Goal: Communication & Community: Answer question/provide support

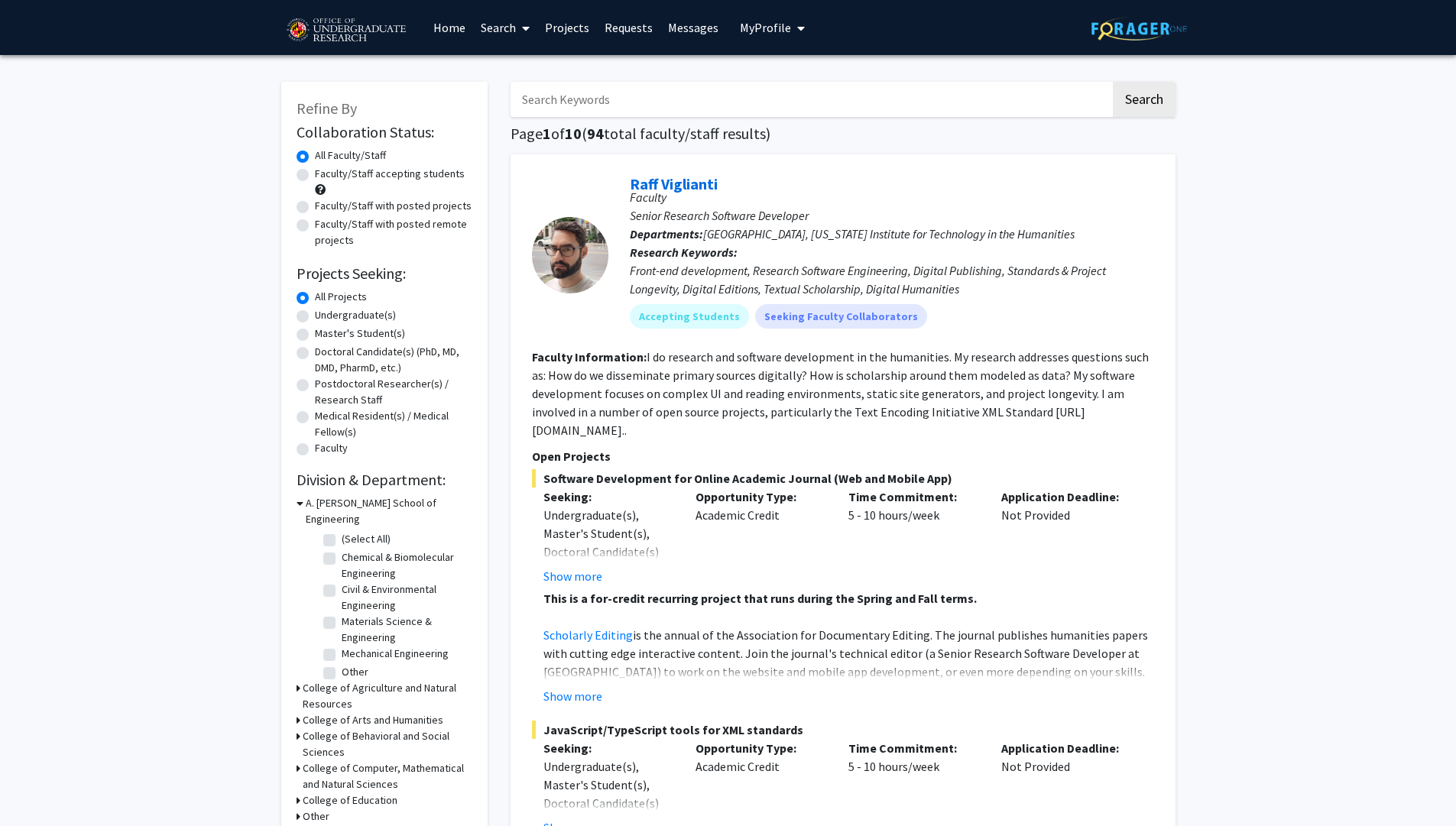
click at [671, 30] on link "Messages" at bounding box center [693, 28] width 66 height 53
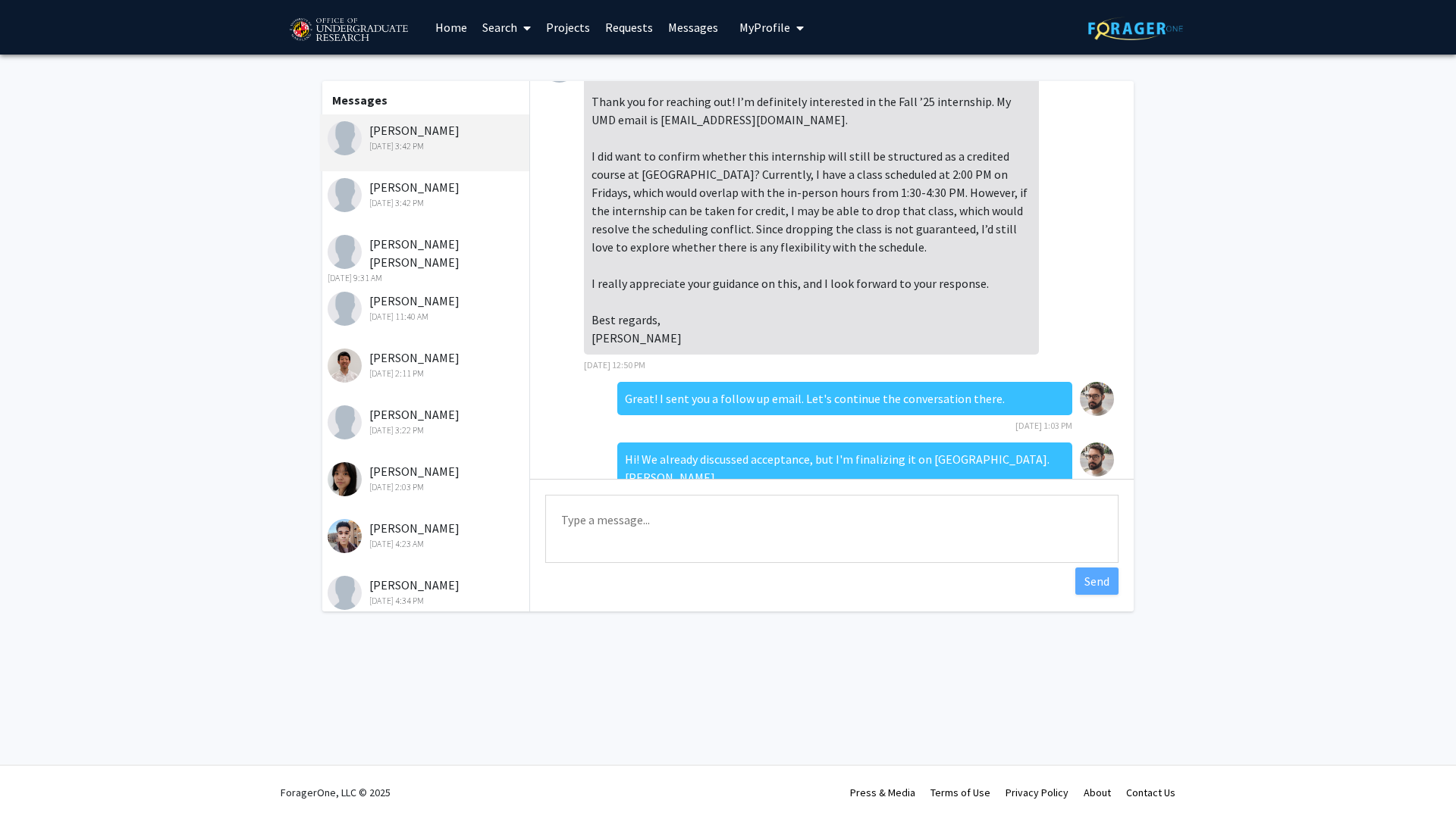
click at [409, 304] on div "[PERSON_NAME] [DATE] 11:40 AM" at bounding box center [426, 307] width 198 height 32
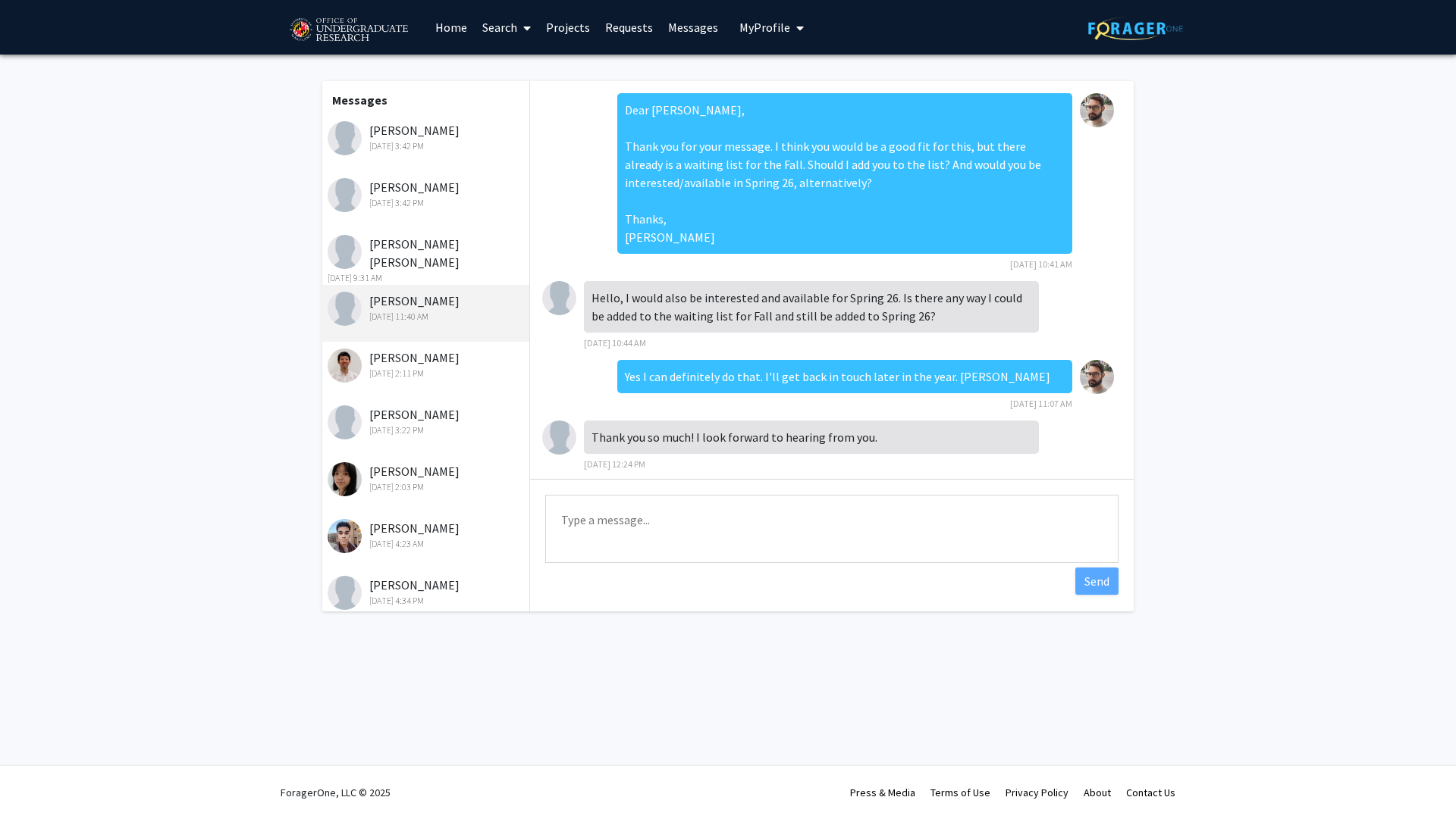
click at [630, 25] on link "Requests" at bounding box center [629, 27] width 62 height 53
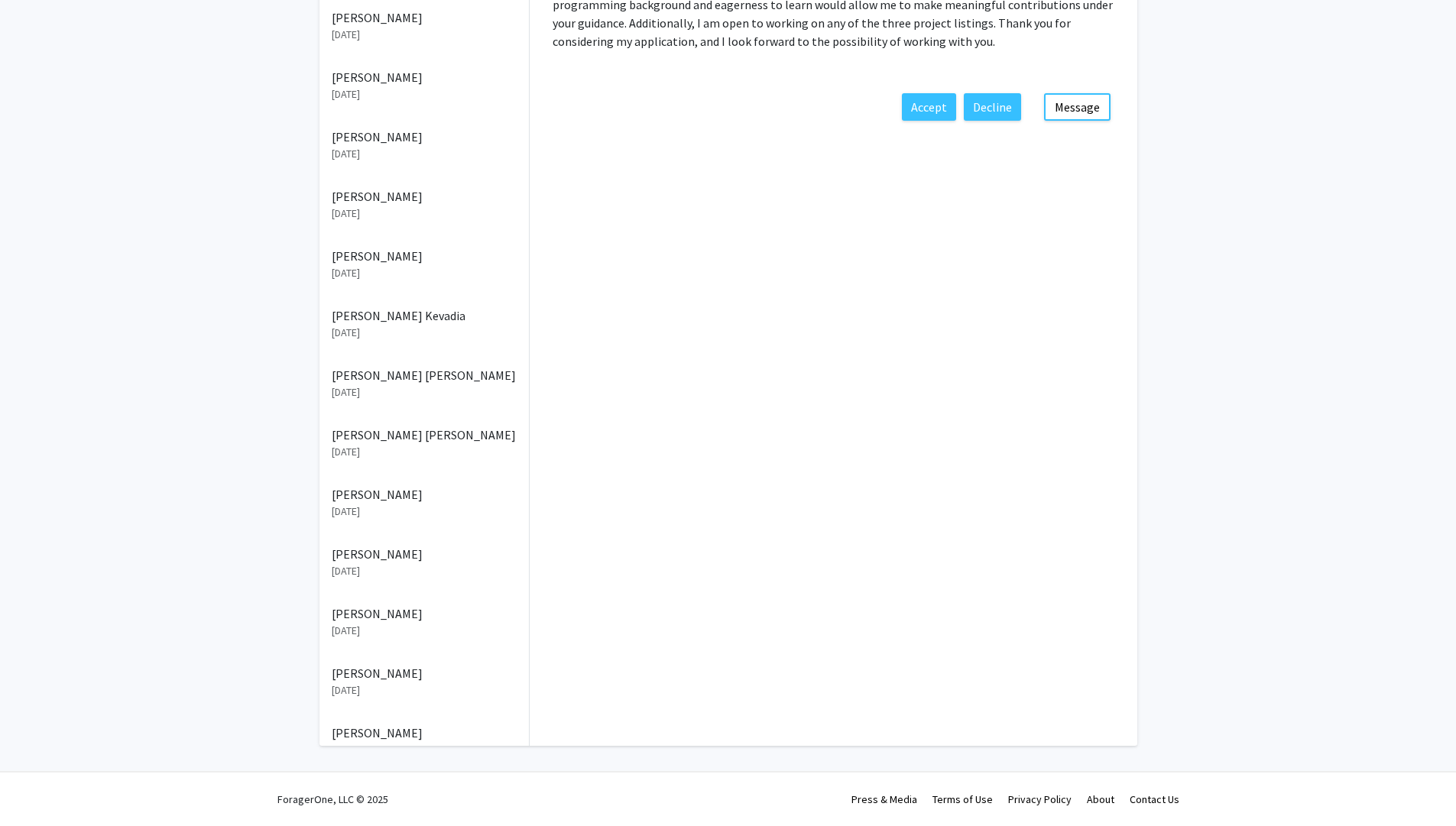
scroll to position [446, 0]
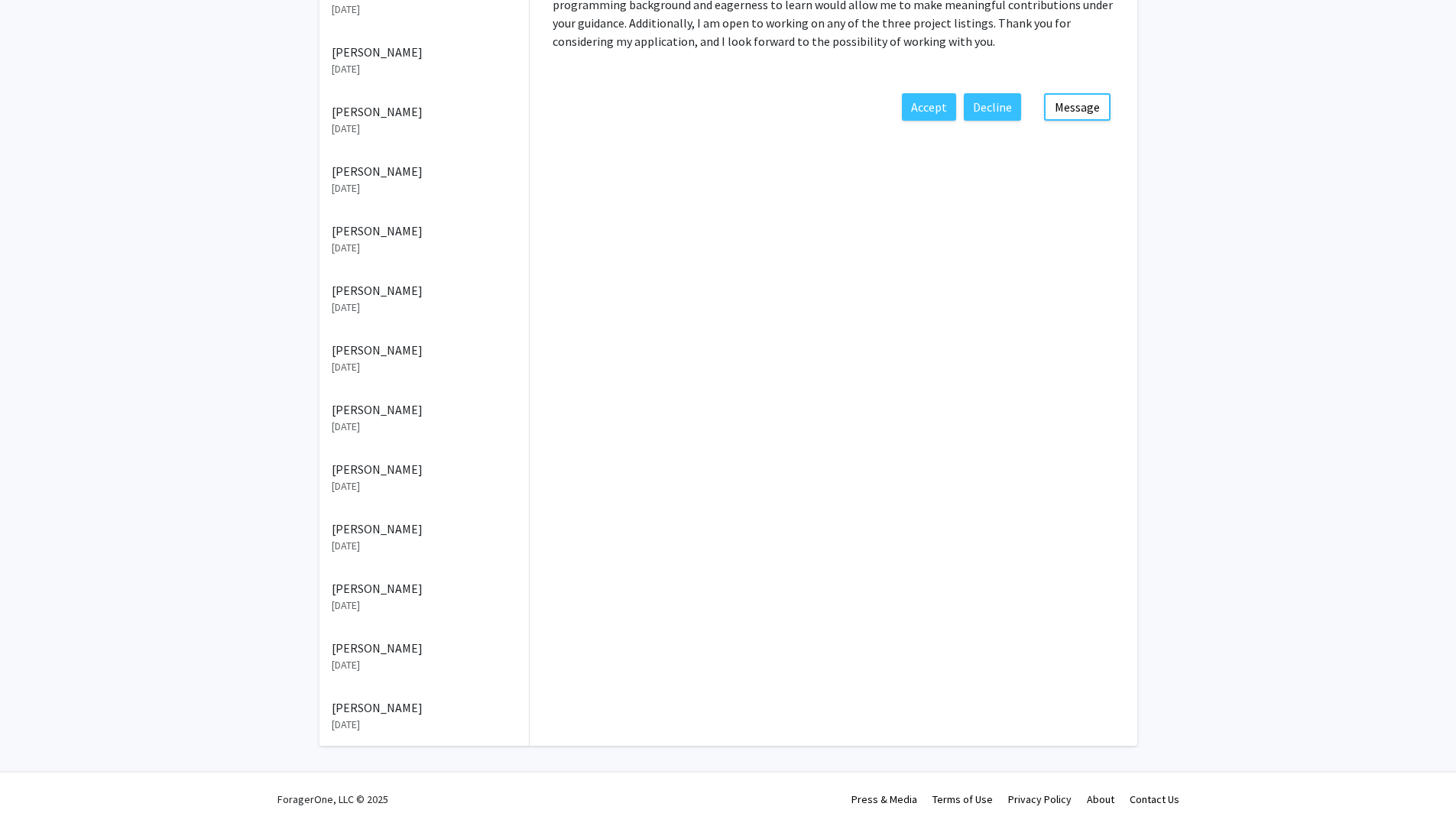
click at [423, 425] on p "[DATE]" at bounding box center [424, 426] width 185 height 16
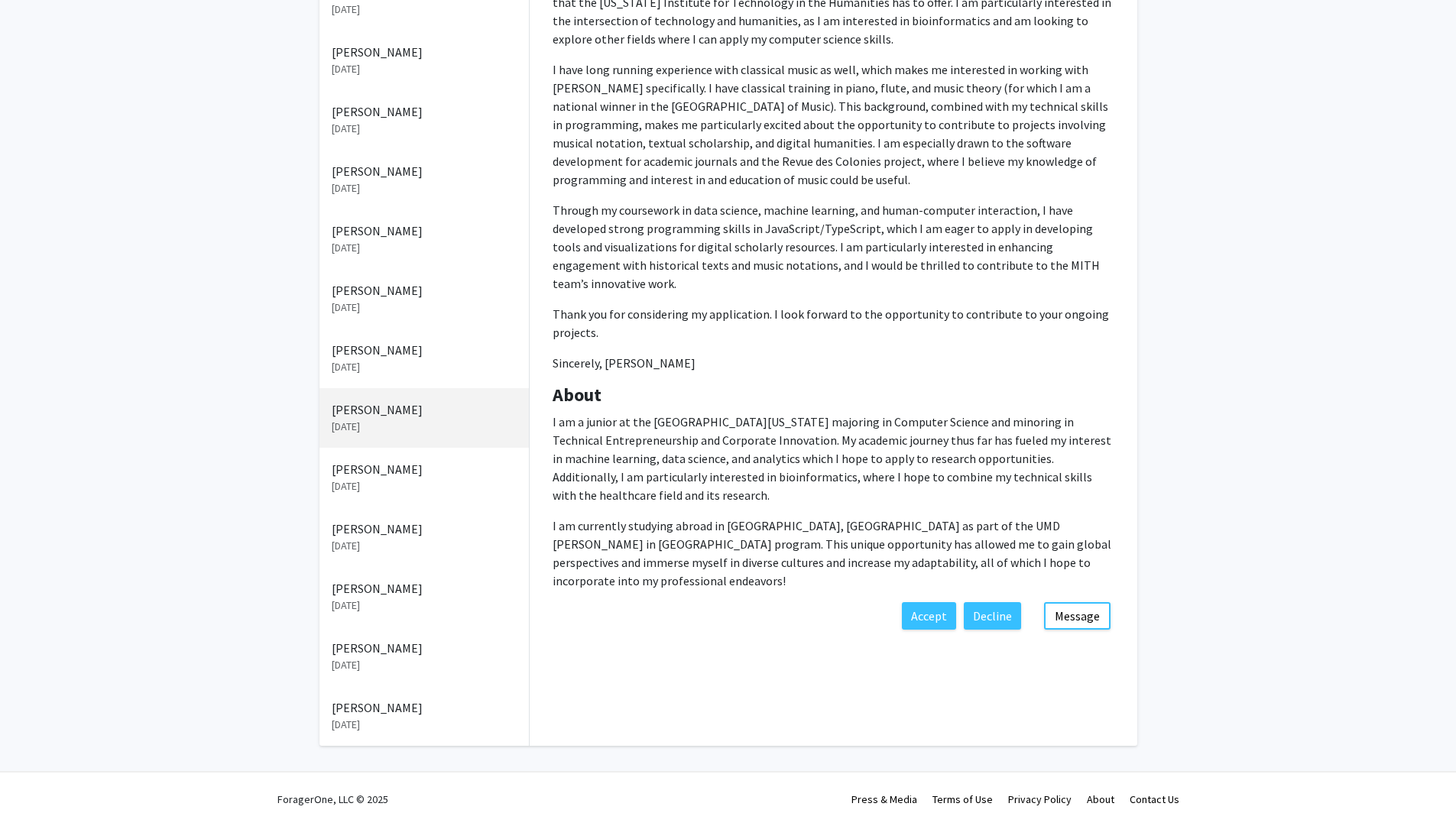
scroll to position [183, 0]
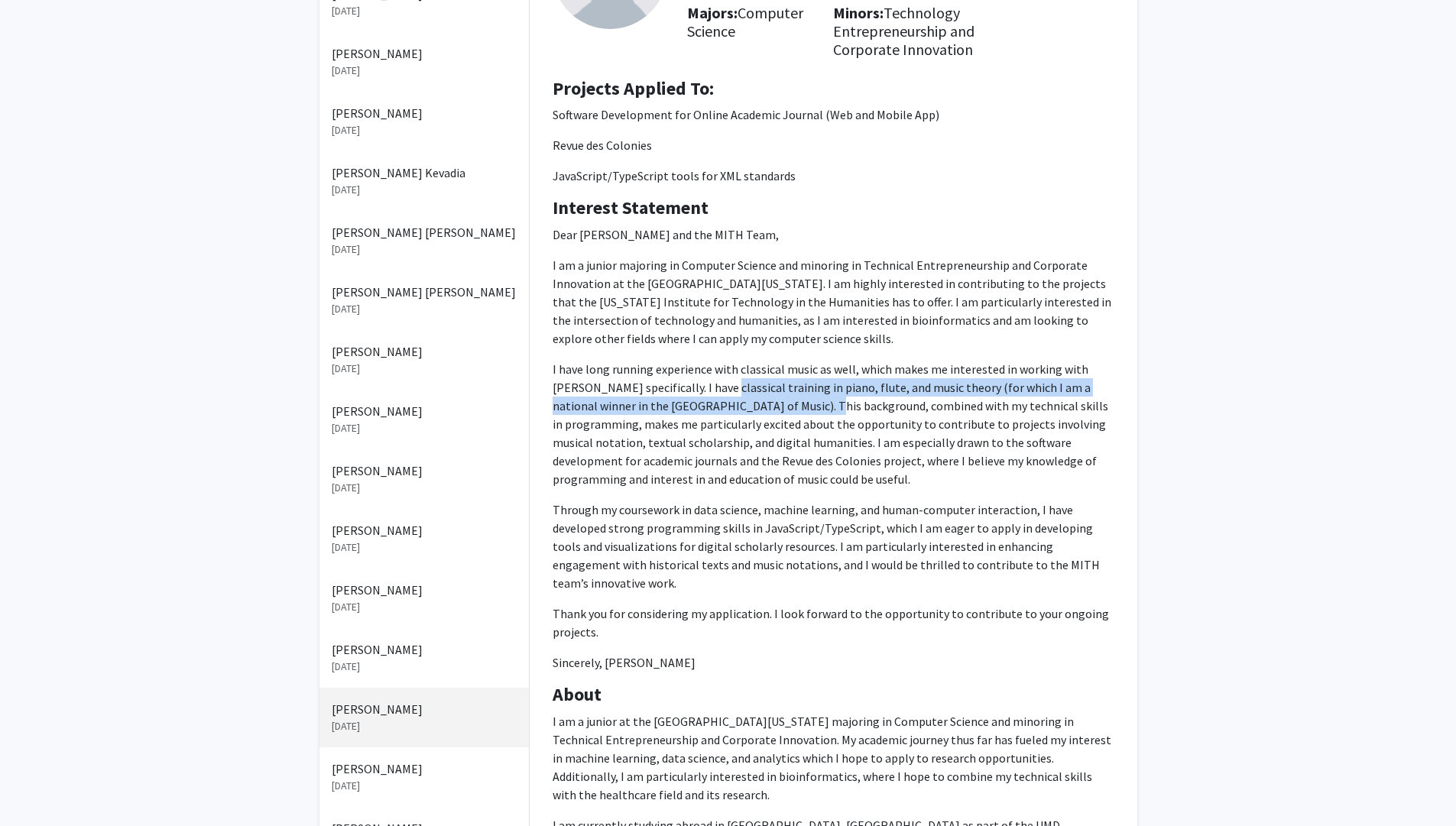
drag, startPoint x: 692, startPoint y: 388, endPoint x: 737, endPoint y: 404, distance: 47.8
click at [737, 404] on p "I have long running experience with classical music as well, which makes me int…" at bounding box center [833, 424] width 562 height 128
copy p "classical training in piano, flute, and music theory (for which I am a national…"
